Goal: Complete application form

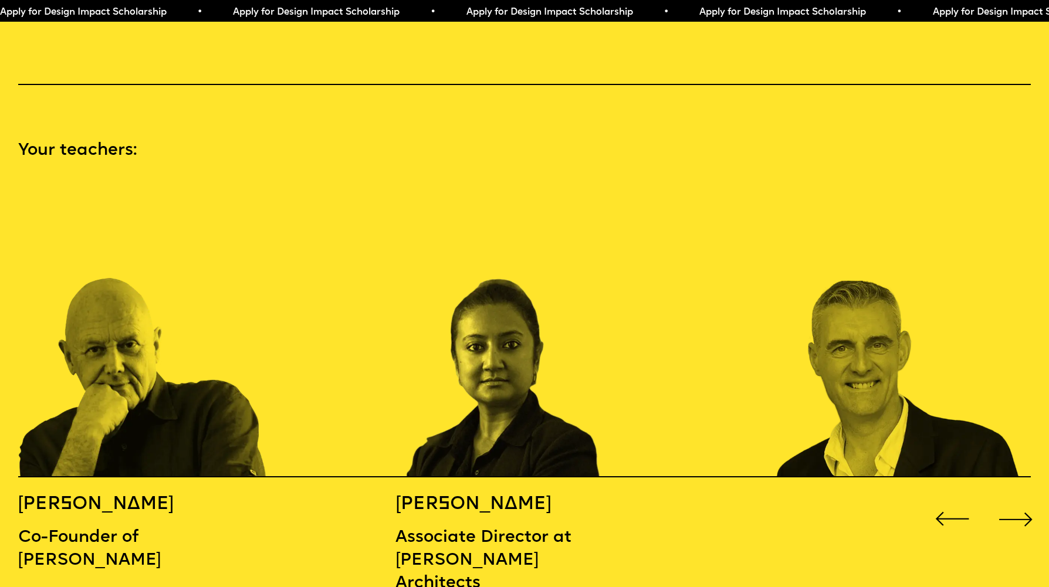
scroll to position [1469, 0]
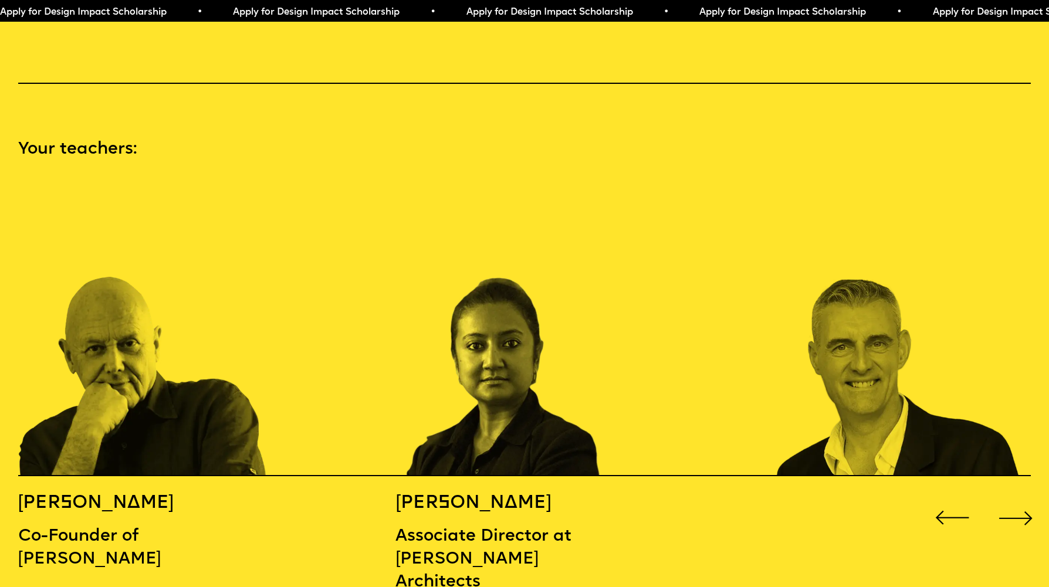
click at [1024, 501] on div "Next slide" at bounding box center [1016, 518] width 42 height 42
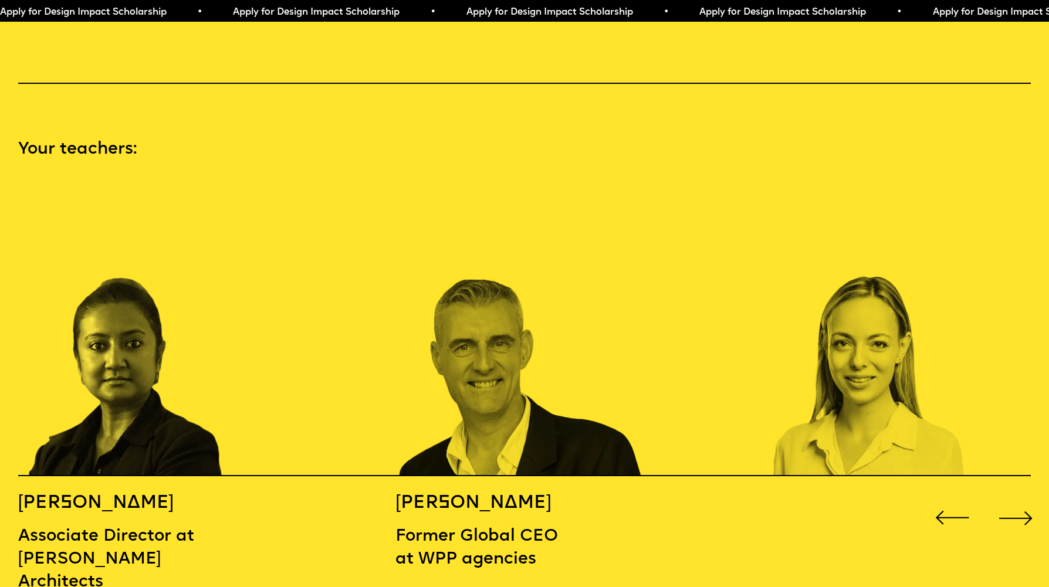
click at [1024, 501] on div "Next slide" at bounding box center [1016, 518] width 42 height 42
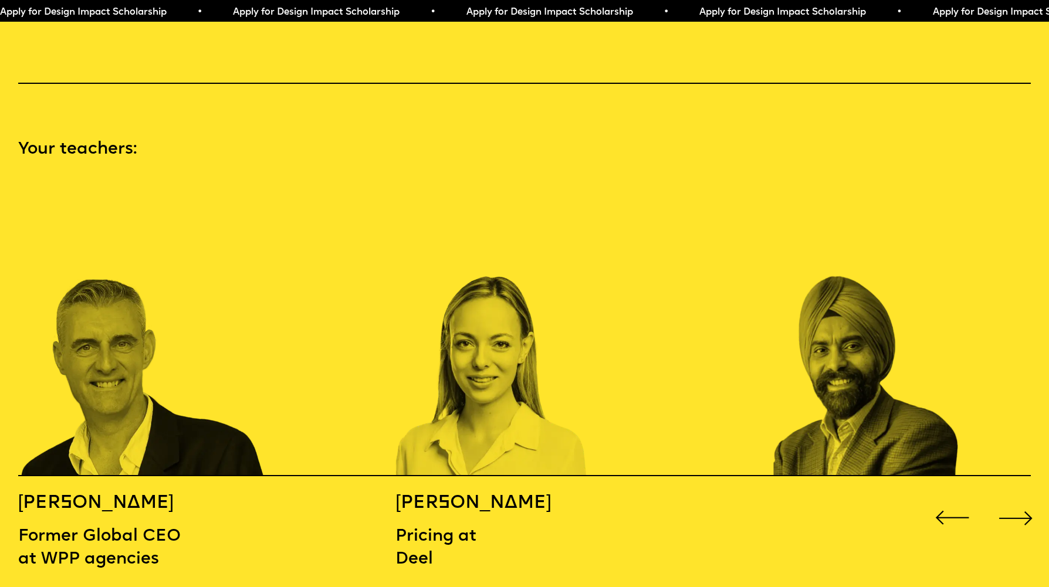
click at [1024, 501] on div "Next slide" at bounding box center [1016, 518] width 42 height 42
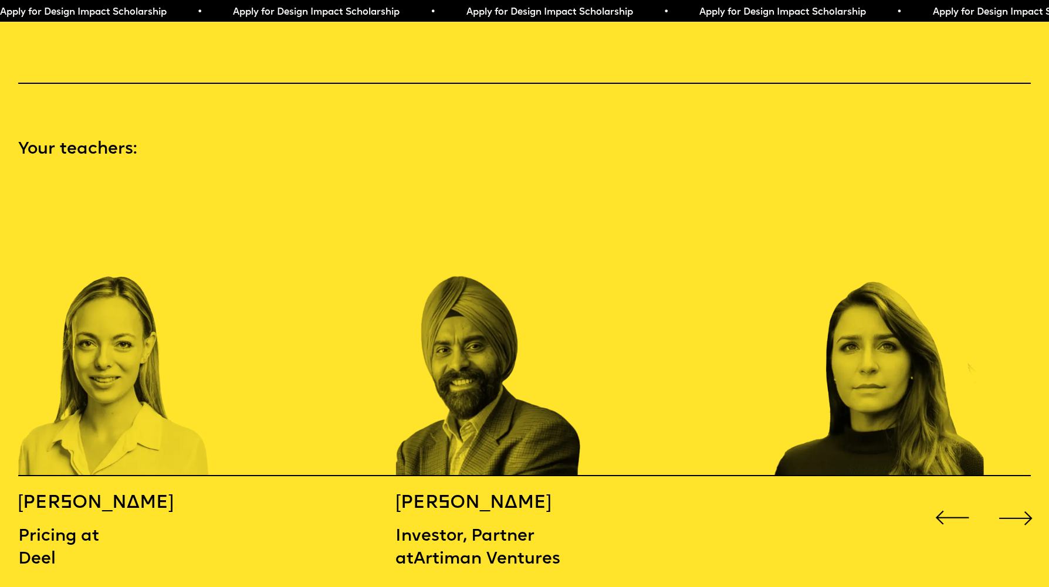
click at [1024, 501] on div "Next slide" at bounding box center [1016, 518] width 42 height 42
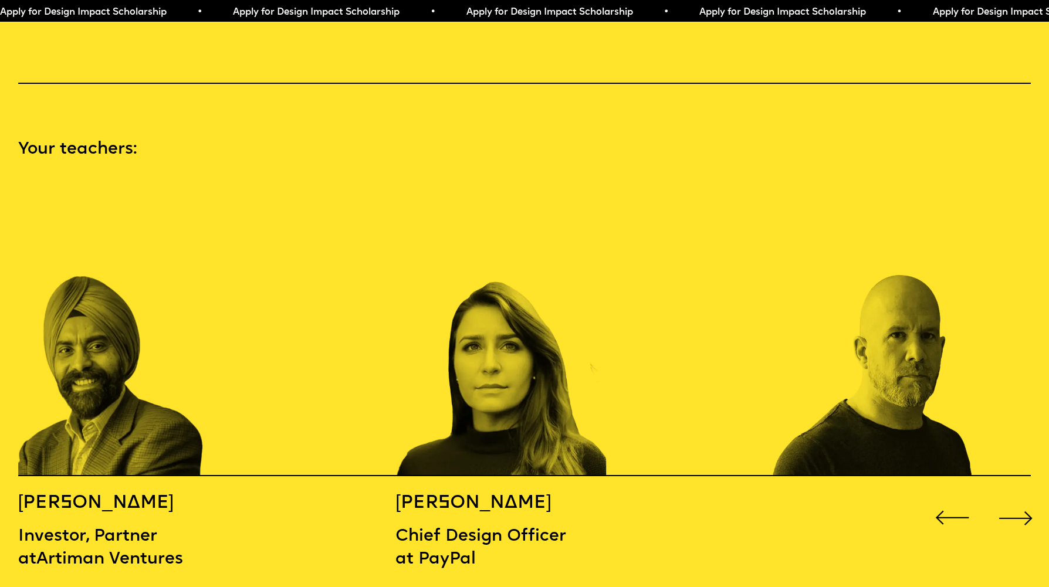
click at [1024, 501] on div "Next slide" at bounding box center [1016, 518] width 42 height 42
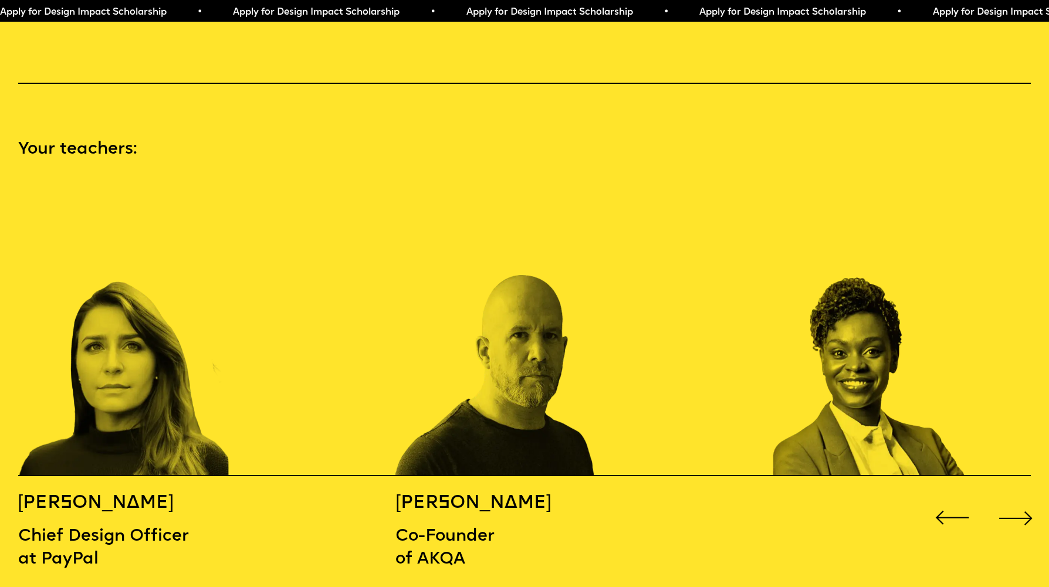
click at [1024, 501] on div "Next slide" at bounding box center [1016, 518] width 42 height 42
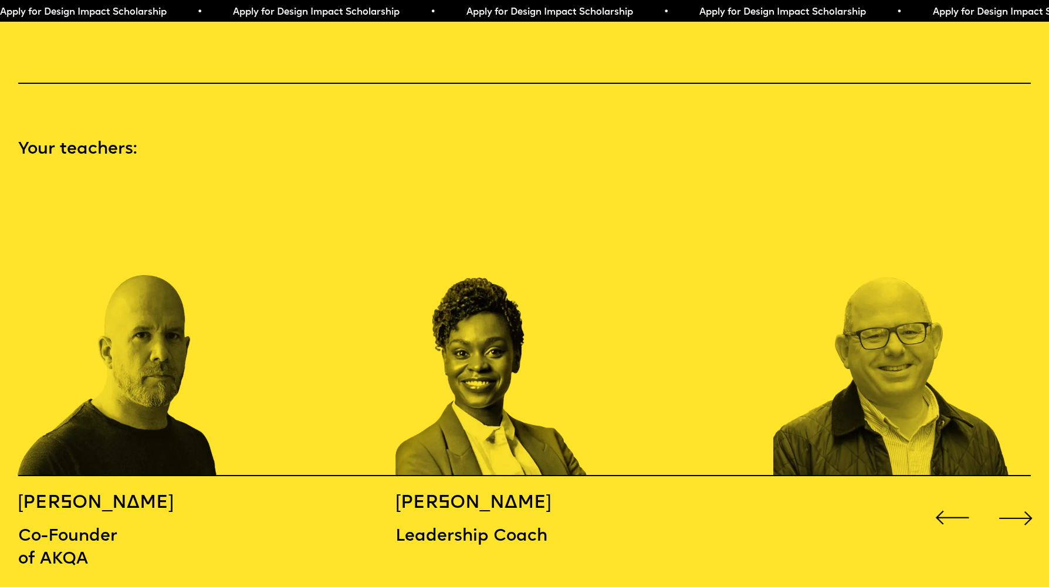
click at [1024, 501] on div "Next slide" at bounding box center [1016, 518] width 42 height 42
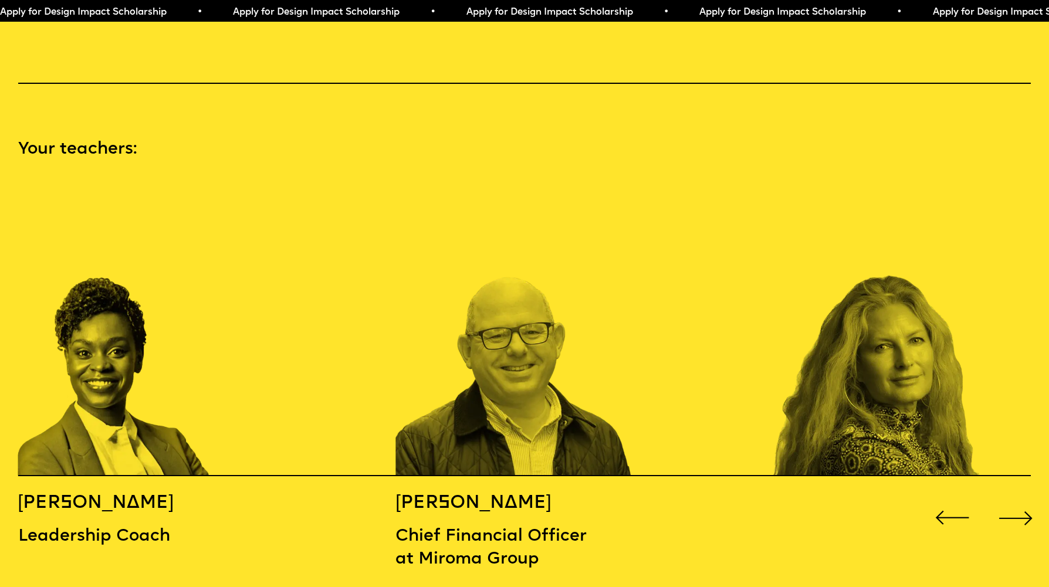
click at [1024, 501] on div "Next slide" at bounding box center [1016, 518] width 42 height 42
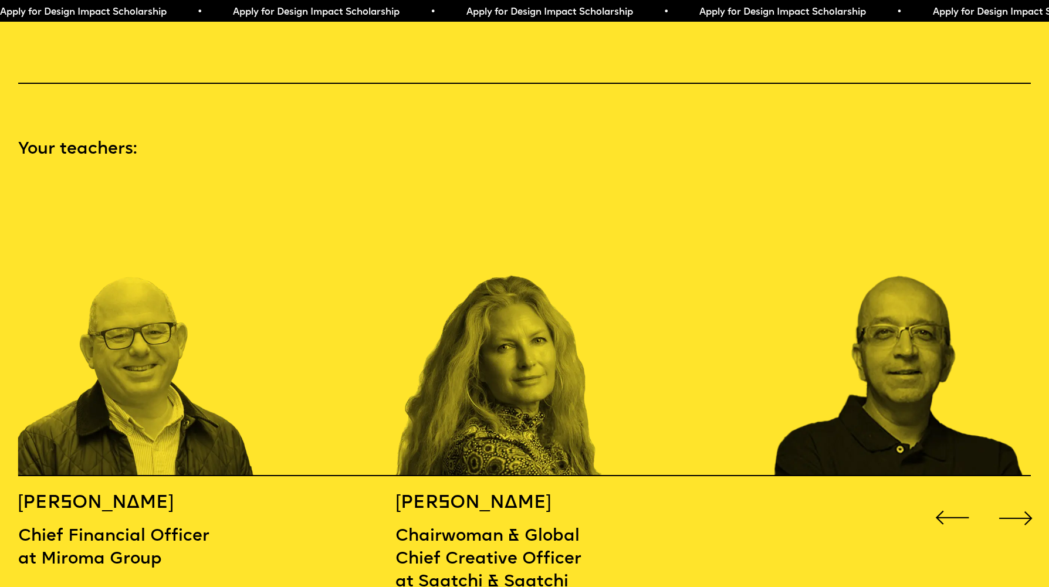
click at [1024, 501] on div "Next slide" at bounding box center [1016, 518] width 42 height 42
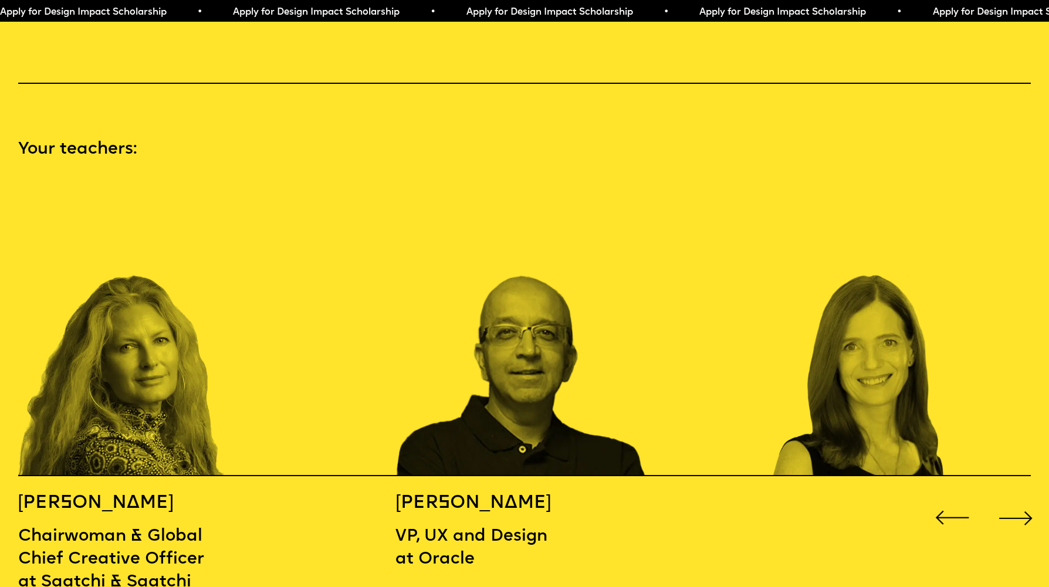
click at [1024, 501] on div "Next slide" at bounding box center [1016, 518] width 42 height 42
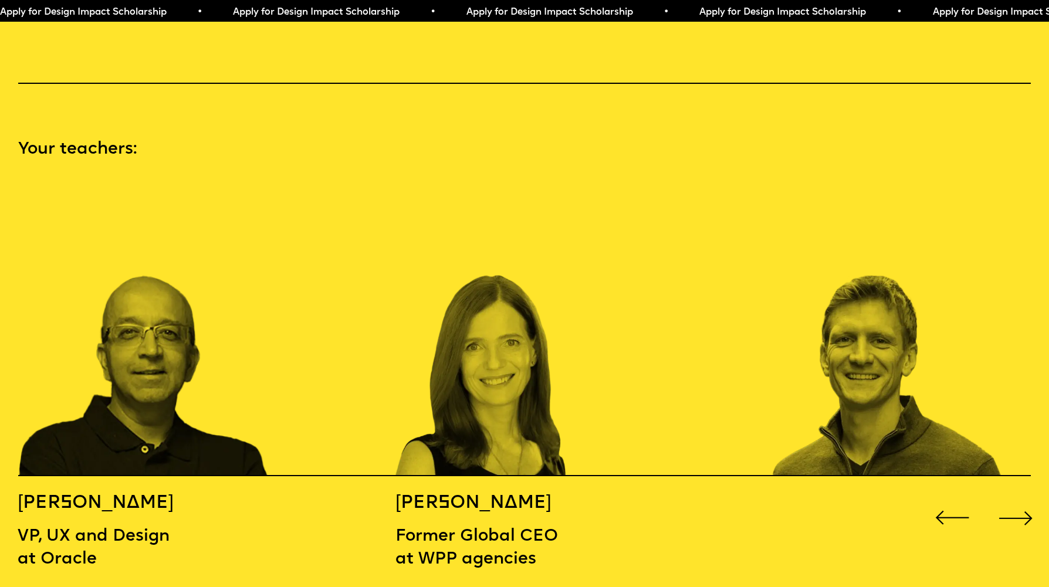
click at [1024, 501] on div "Next slide" at bounding box center [1016, 518] width 42 height 42
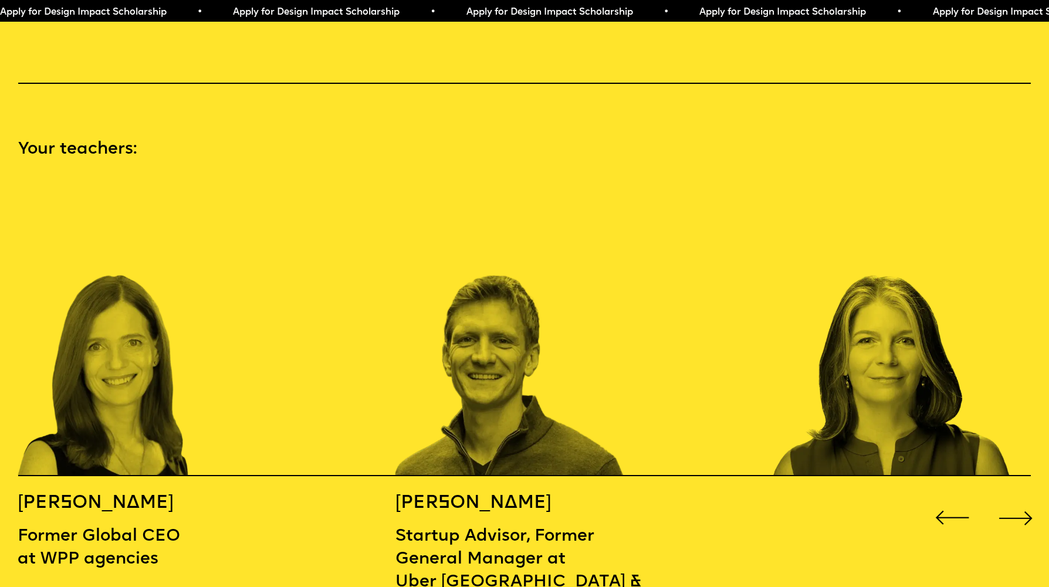
click at [1022, 497] on div "Next slide" at bounding box center [1016, 518] width 42 height 42
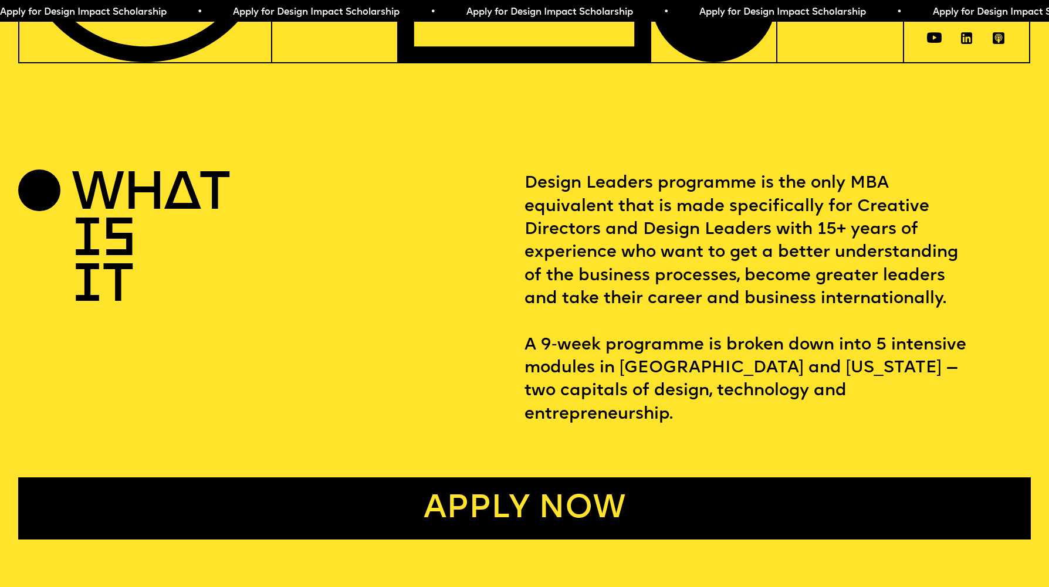
scroll to position [451, 0]
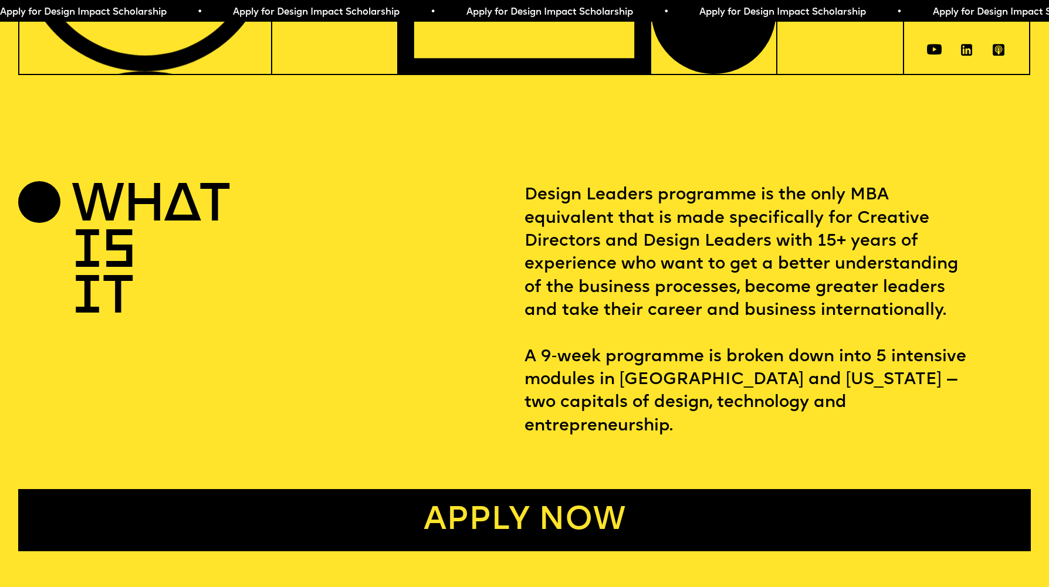
click at [654, 493] on link "Apply now" at bounding box center [524, 520] width 1013 height 62
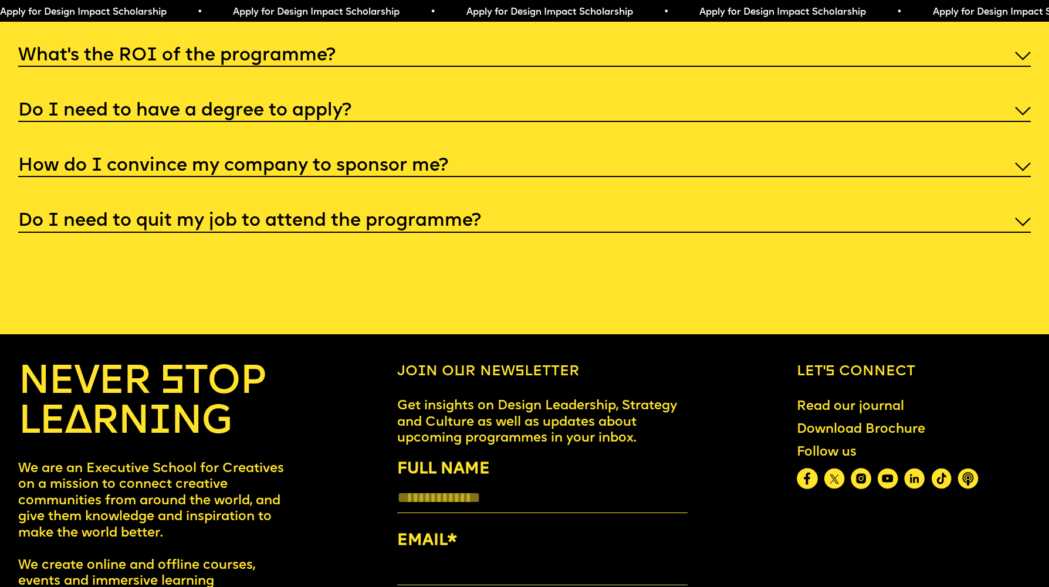
scroll to position [5651, 0]
